Goal: Transaction & Acquisition: Purchase product/service

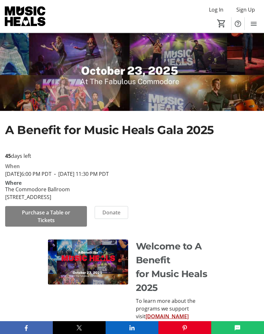
scroll to position [133, 0]
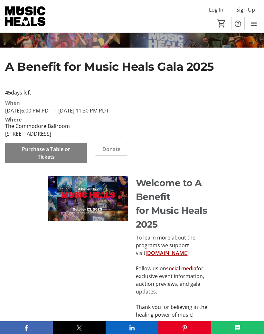
click at [60, 161] on span "Purchase a Table or Tickets" at bounding box center [46, 153] width 66 height 15
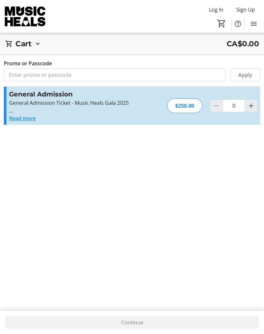
click at [253, 107] on mat-icon "Increment by one" at bounding box center [251, 106] width 8 height 8
type input "1"
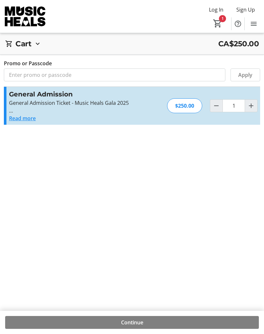
click at [30, 122] on button "Read more" at bounding box center [22, 119] width 27 height 8
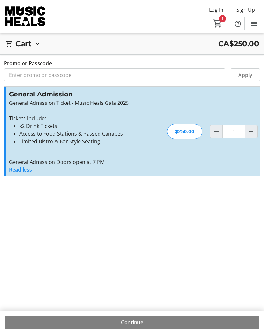
click at [38, 47] on mat-icon at bounding box center [38, 44] width 8 height 8
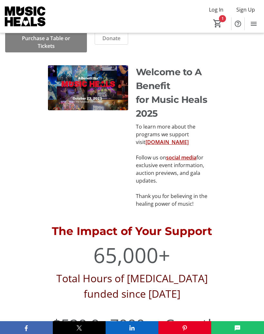
scroll to position [244, 0]
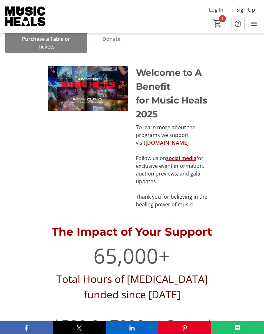
click at [250, 25] on mat-icon "Menu" at bounding box center [254, 24] width 8 height 8
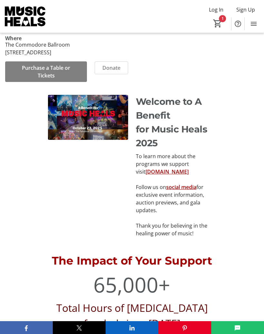
scroll to position [215, 0]
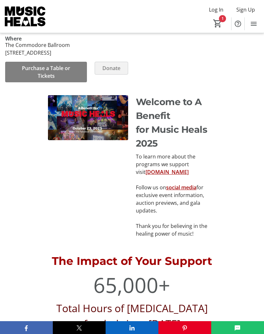
click at [110, 76] on span at bounding box center [111, 67] width 33 height 15
